Goal: Task Accomplishment & Management: Manage account settings

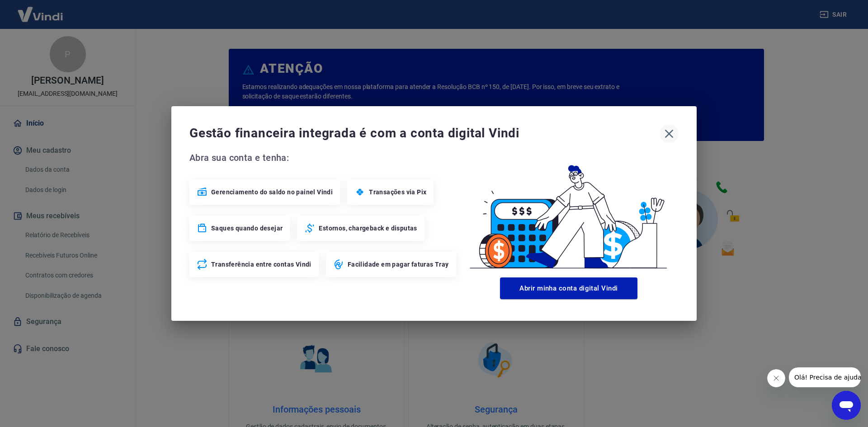
click at [670, 131] on icon "button" at bounding box center [669, 134] width 14 height 14
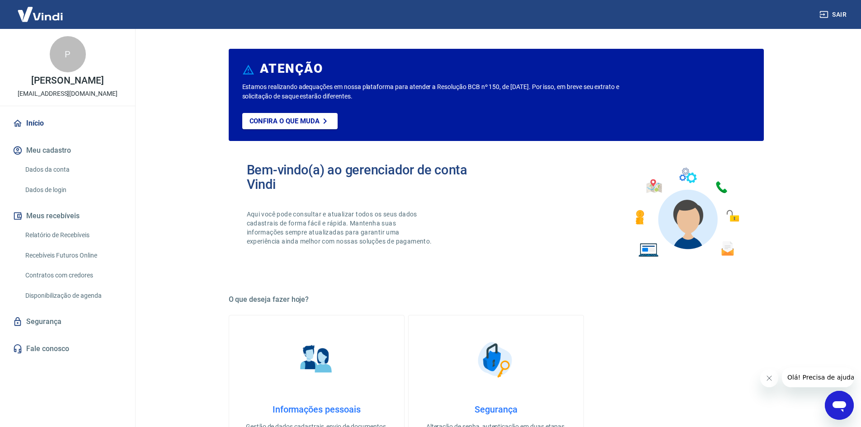
click at [772, 384] on button "Fechar mensagem da empresa" at bounding box center [769, 378] width 18 height 18
click at [657, 359] on div "Informações pessoais Gestão de dados cadastrais, envio de documentos, alteração…" at bounding box center [496, 389] width 535 height 148
click at [38, 190] on link "Dados de login" at bounding box center [73, 190] width 103 height 19
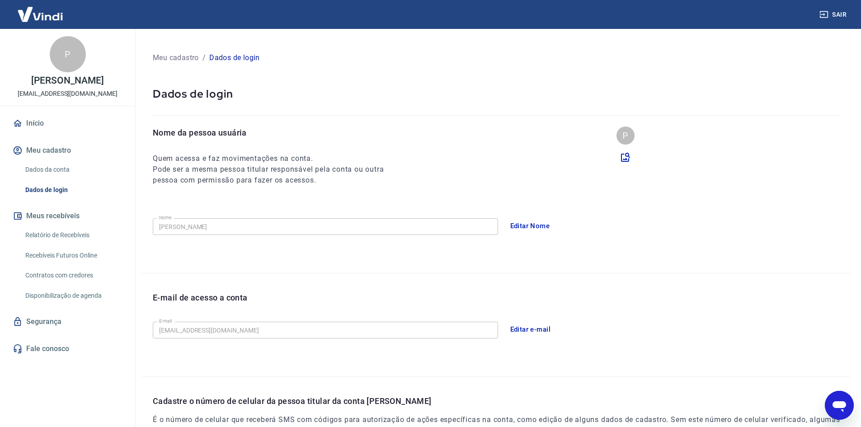
click at [45, 179] on link "Dados da conta" at bounding box center [73, 170] width 103 height 19
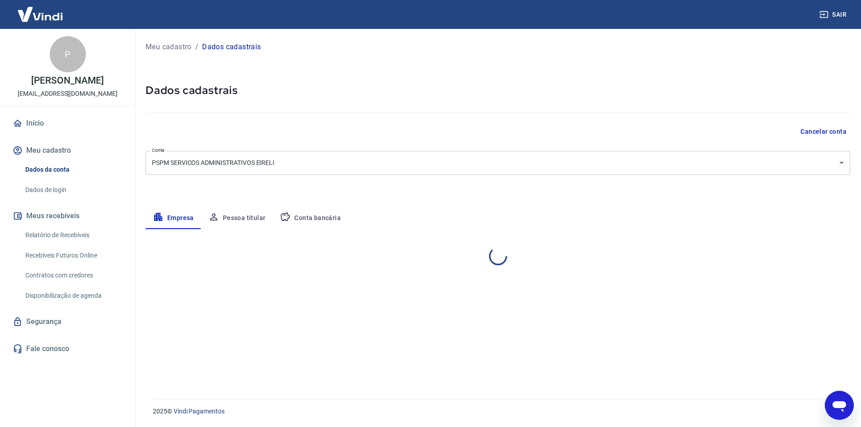
select select "MG"
